Goal: Task Accomplishment & Management: Manage account settings

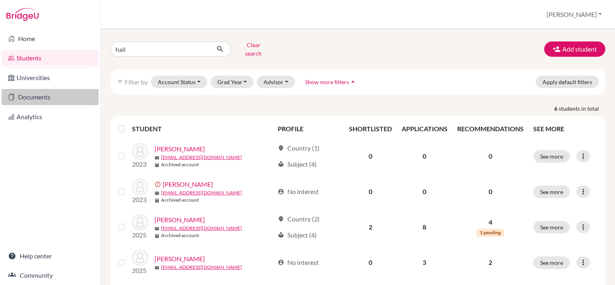
click at [63, 100] on link "Documents" at bounding box center [50, 97] width 97 height 16
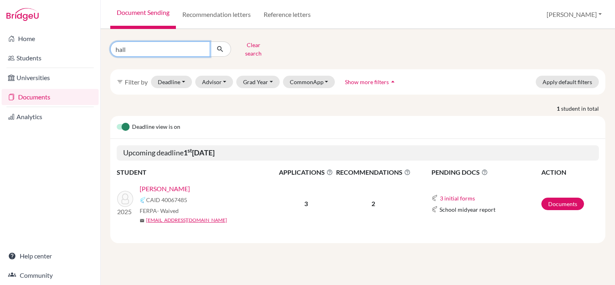
click at [172, 45] on input "hall" at bounding box center [160, 48] width 100 height 15
type input "h"
type input "l"
type input "edia"
click button "submit" at bounding box center [220, 48] width 21 height 15
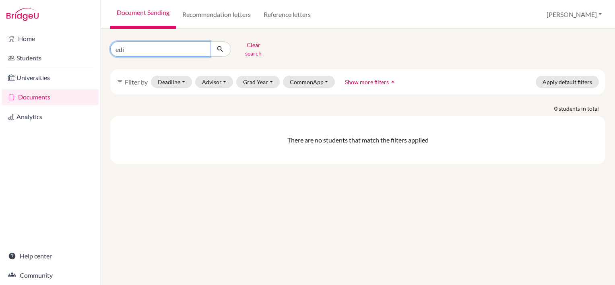
type input "edis"
click button "submit" at bounding box center [220, 48] width 21 height 15
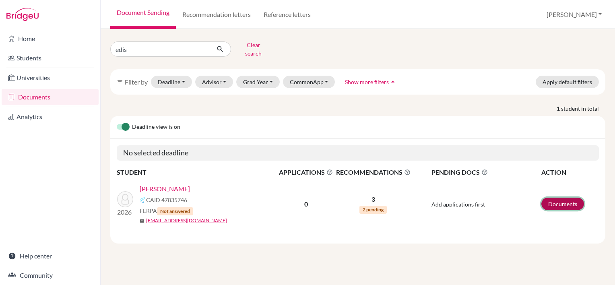
click at [568, 199] on link "Documents" at bounding box center [563, 204] width 43 height 12
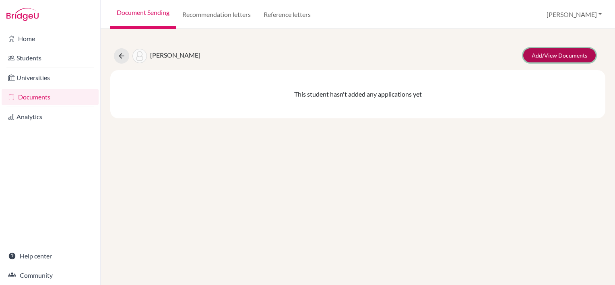
click at [566, 60] on link "Add/View Documents" at bounding box center [560, 55] width 73 height 14
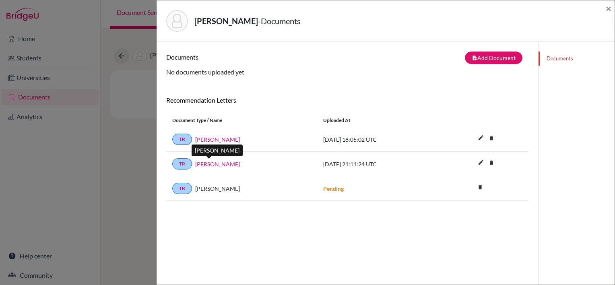
click at [211, 162] on link "Liam Taylor" at bounding box center [217, 164] width 45 height 8
click at [611, 9] on span "×" at bounding box center [609, 8] width 6 height 12
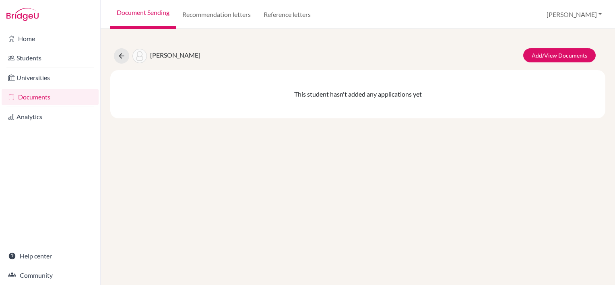
click at [61, 97] on link "Documents" at bounding box center [50, 97] width 97 height 16
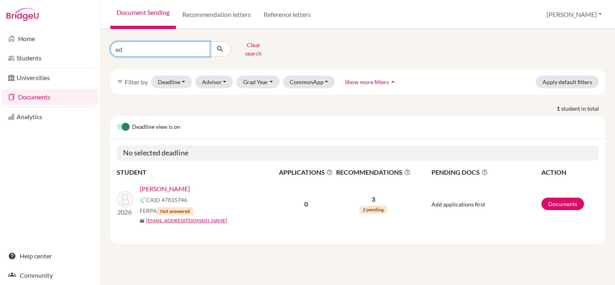
type input "e"
type input "li"
click button "submit" at bounding box center [220, 48] width 21 height 15
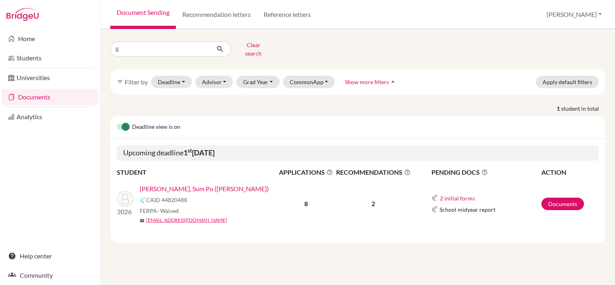
click at [178, 184] on link "Li, Sum Po (Asher)" at bounding box center [204, 189] width 129 height 10
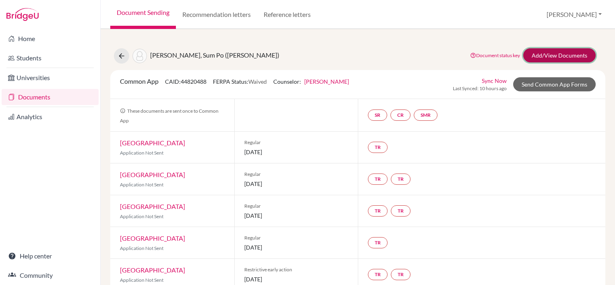
click at [573, 58] on link "Add/View Documents" at bounding box center [560, 55] width 73 height 14
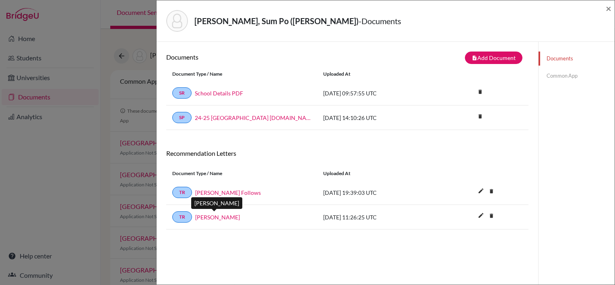
click at [216, 213] on link "[PERSON_NAME]" at bounding box center [217, 217] width 45 height 8
click at [607, 5] on span "×" at bounding box center [609, 8] width 6 height 12
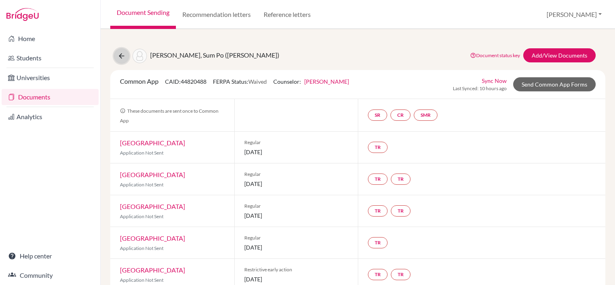
click at [124, 56] on icon at bounding box center [122, 56] width 8 height 8
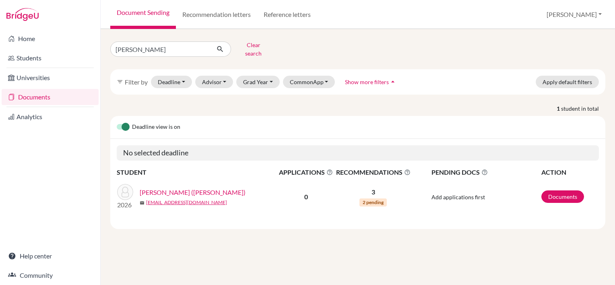
click at [196, 188] on link "[PERSON_NAME] ([PERSON_NAME])" at bounding box center [193, 193] width 106 height 10
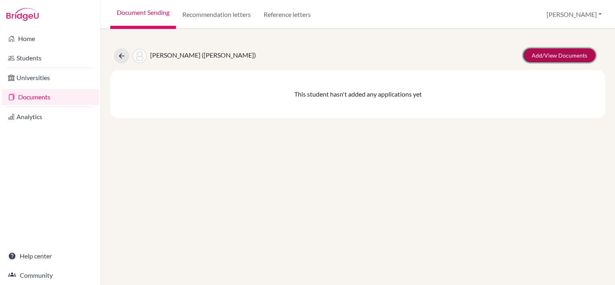
click at [557, 53] on link "Add/View Documents" at bounding box center [560, 55] width 73 height 14
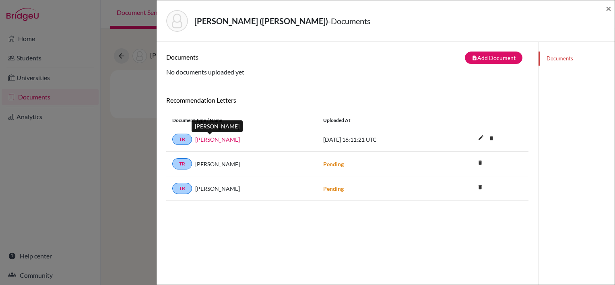
click at [212, 137] on link "[PERSON_NAME]" at bounding box center [217, 139] width 45 height 8
click at [510, 25] on div "Lam, Kwan Shek (Austin) - Documents" at bounding box center [382, 21] width 433 height 22
click at [607, 8] on span "×" at bounding box center [609, 8] width 6 height 12
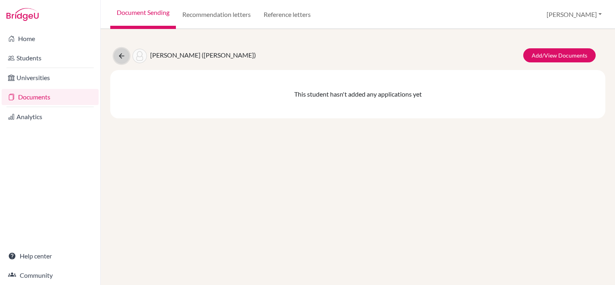
click at [122, 56] on icon at bounding box center [122, 56] width 8 height 8
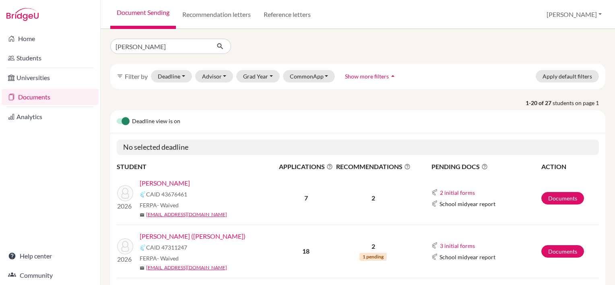
type input "[PERSON_NAME]"
click button "submit" at bounding box center [220, 46] width 21 height 15
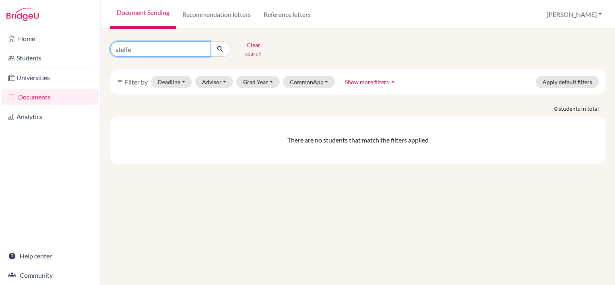
type input "steff"
click button "submit" at bounding box center [220, 48] width 21 height 15
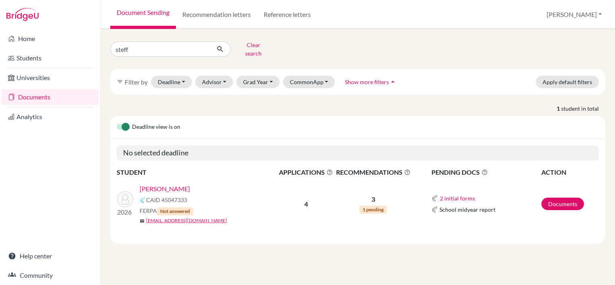
click at [174, 184] on link "[PERSON_NAME]" at bounding box center [165, 189] width 50 height 10
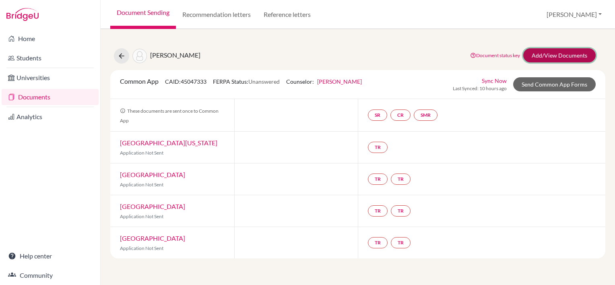
click at [564, 55] on link "Add/View Documents" at bounding box center [560, 55] width 73 height 14
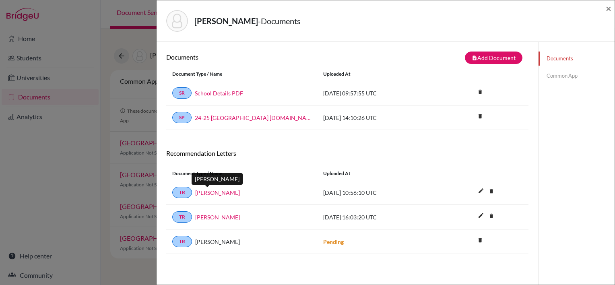
click at [213, 189] on link "[PERSON_NAME]" at bounding box center [217, 193] width 45 height 8
click at [218, 215] on link "[PERSON_NAME]" at bounding box center [217, 217] width 45 height 8
